Goal: Information Seeking & Learning: Learn about a topic

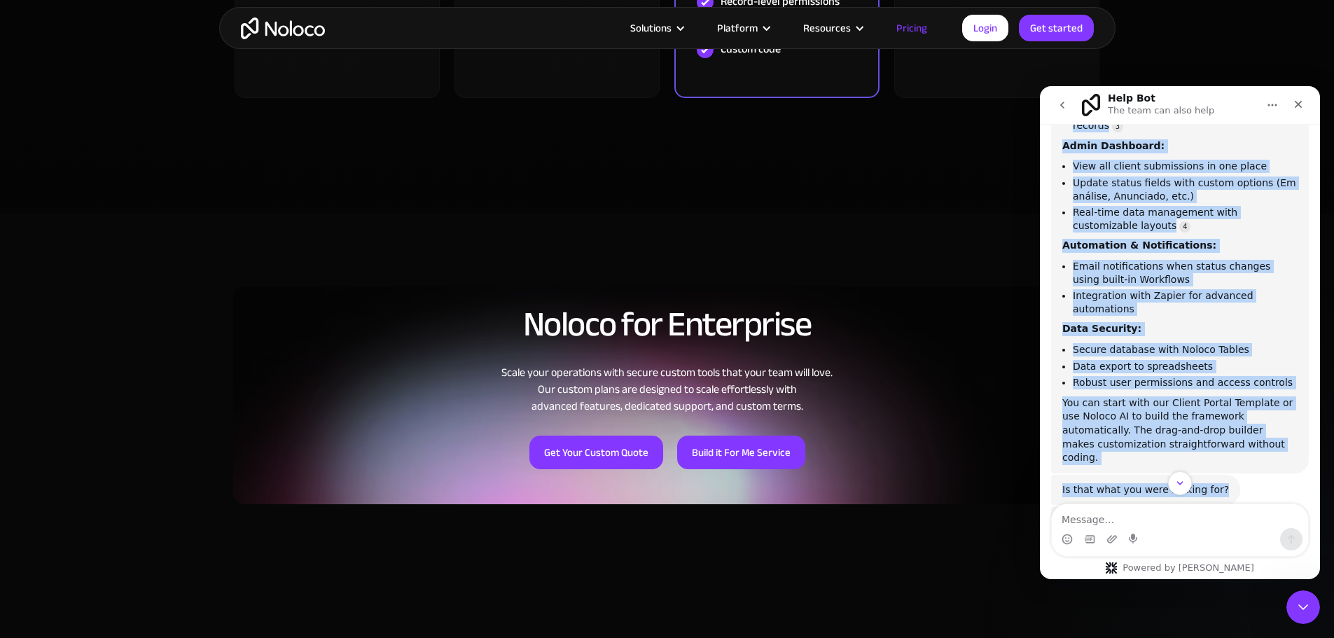
scroll to position [1081, 0]
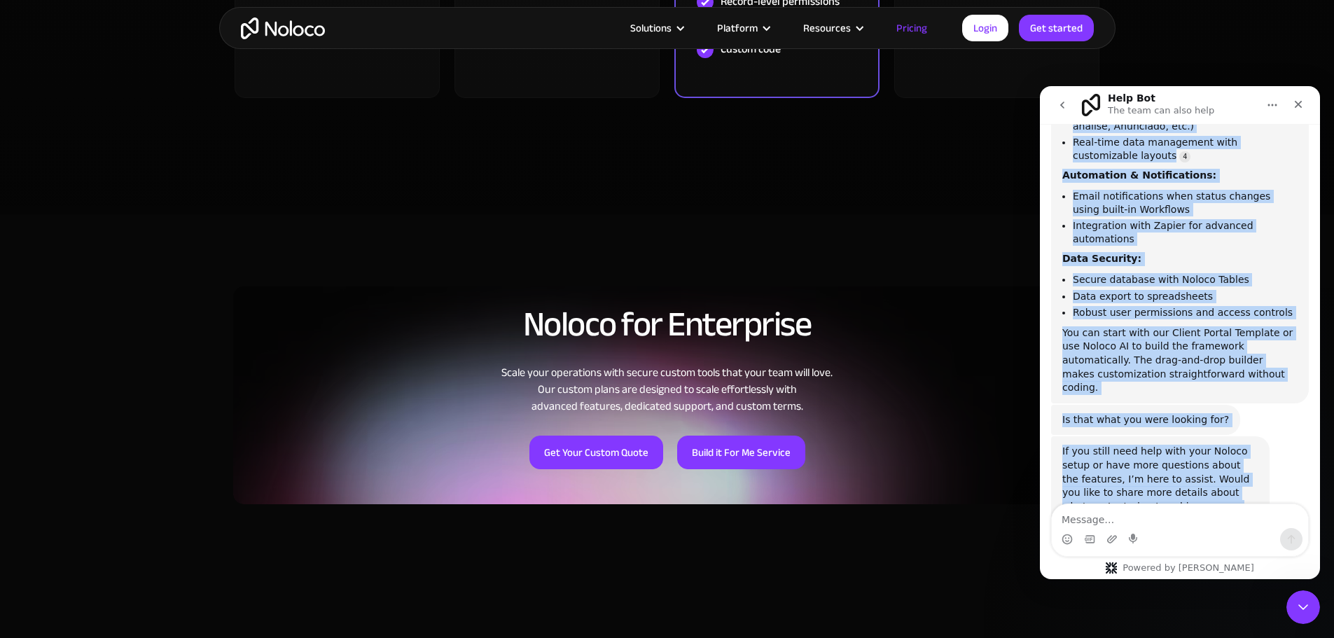
drag, startPoint x: 1061, startPoint y: 247, endPoint x: 1209, endPoint y: 461, distance: 260.3
copy div "Yes, Noloco can handle your entire workflow natively without additional develop…"
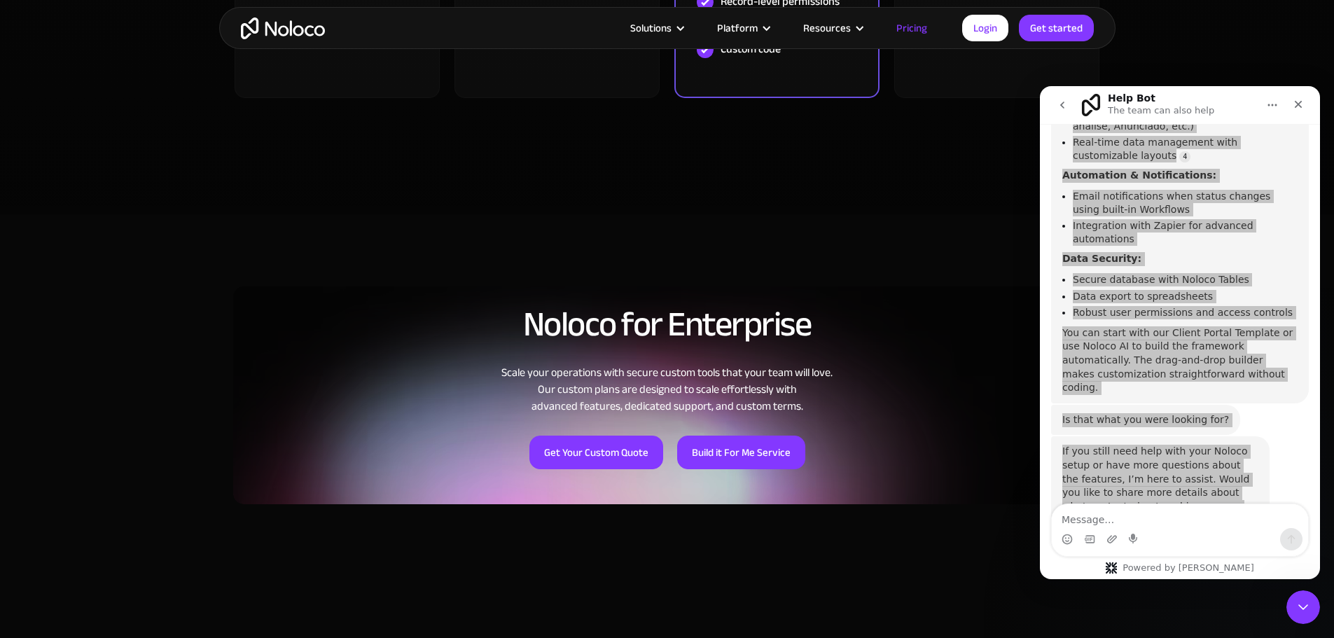
click at [927, 21] on link "Pricing" at bounding box center [912, 28] width 66 height 18
